Goal: Information Seeking & Learning: Learn about a topic

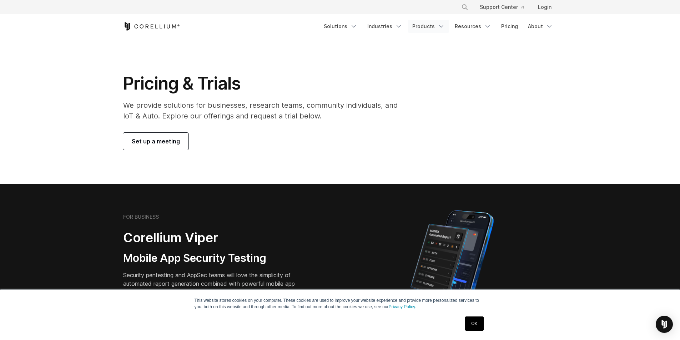
click at [445, 26] on icon "Navigation Menu" at bounding box center [441, 26] width 7 height 7
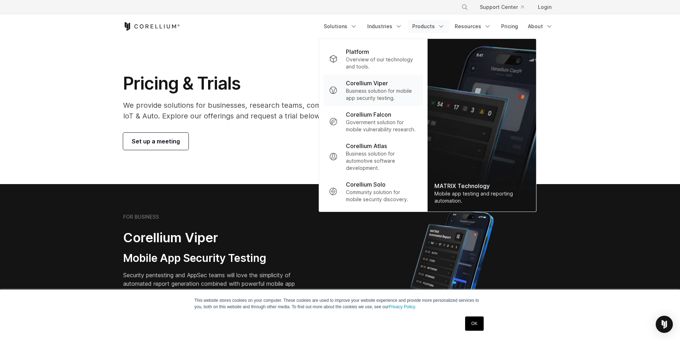
click at [360, 84] on p "Corellium Viper" at bounding box center [367, 83] width 42 height 9
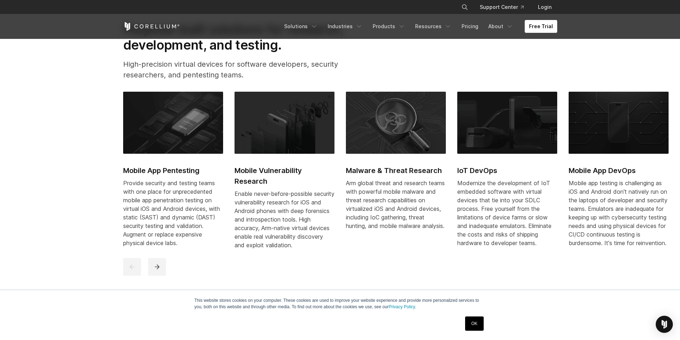
scroll to position [357, 0]
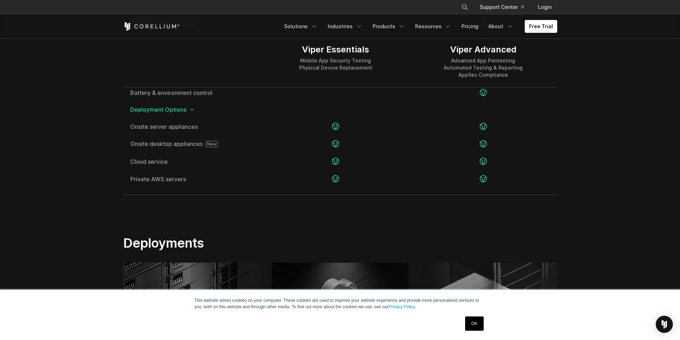
scroll to position [1357, 0]
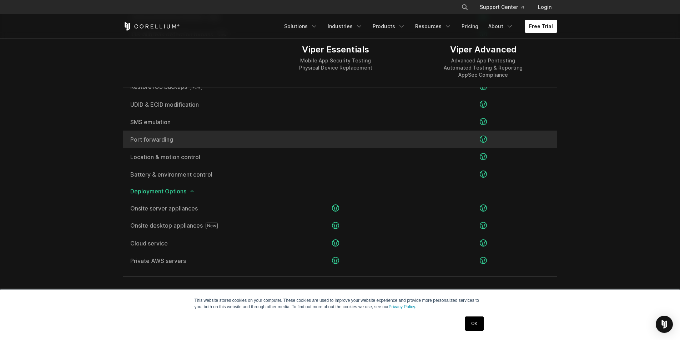
click at [484, 139] on icon at bounding box center [483, 139] width 7 height 7
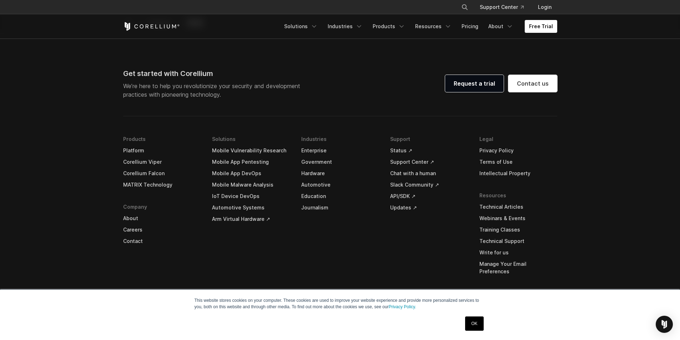
scroll to position [2100, 0]
